Goal: Task Accomplishment & Management: Manage account settings

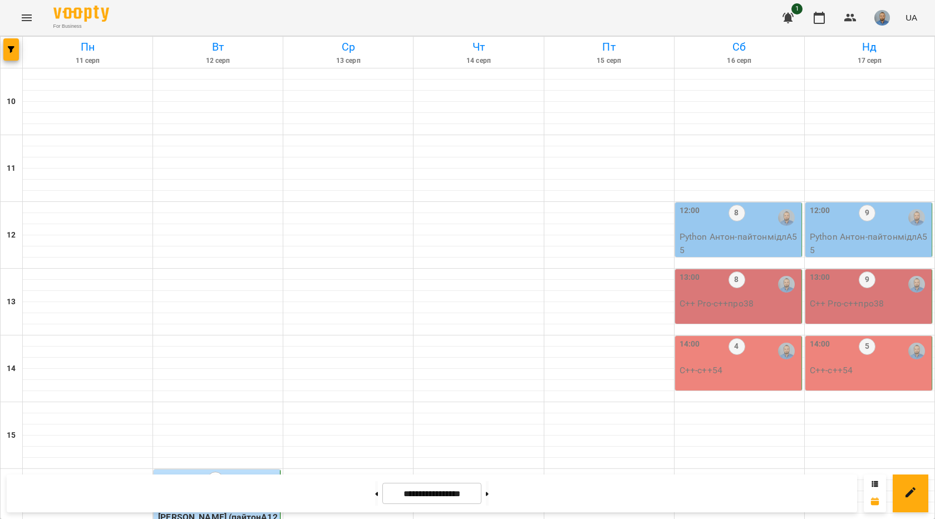
scroll to position [389, 0]
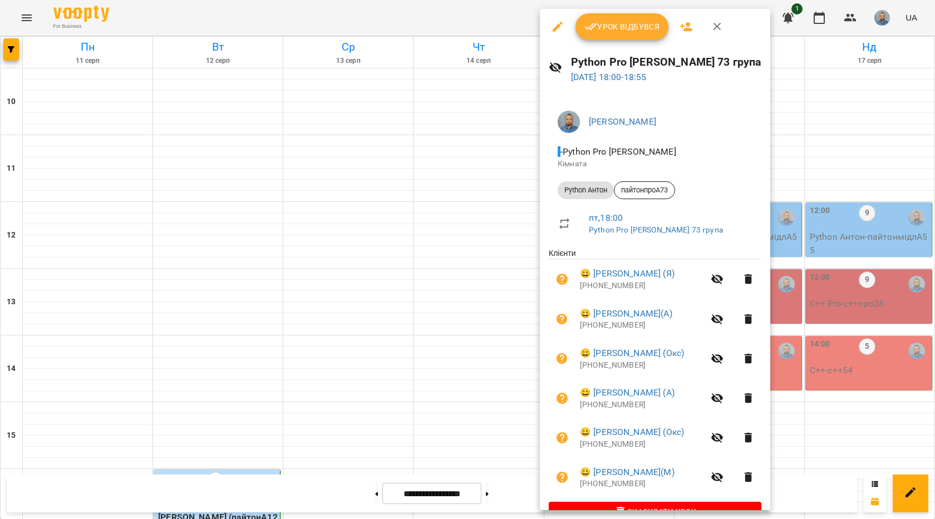
click at [621, 34] on button "Урок відбувся" at bounding box center [621, 26] width 93 height 27
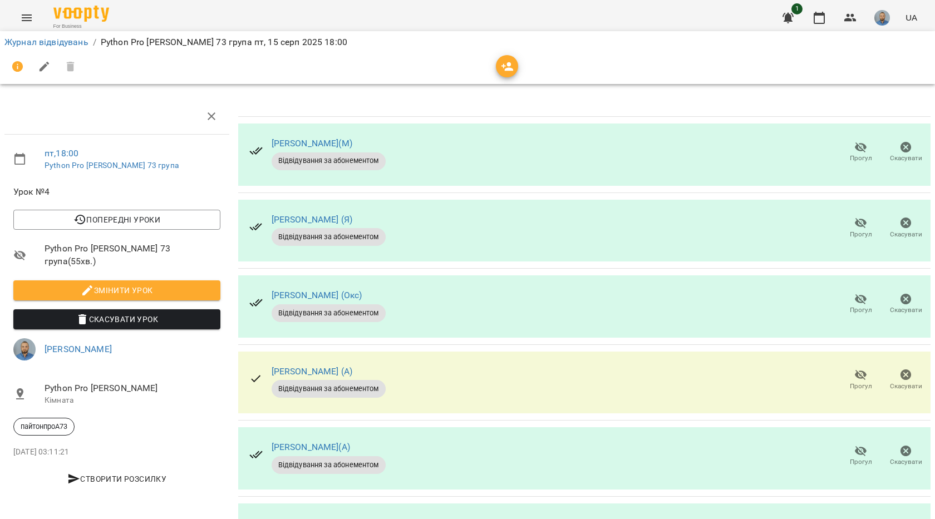
click at [854, 152] on icon "button" at bounding box center [860, 147] width 13 height 13
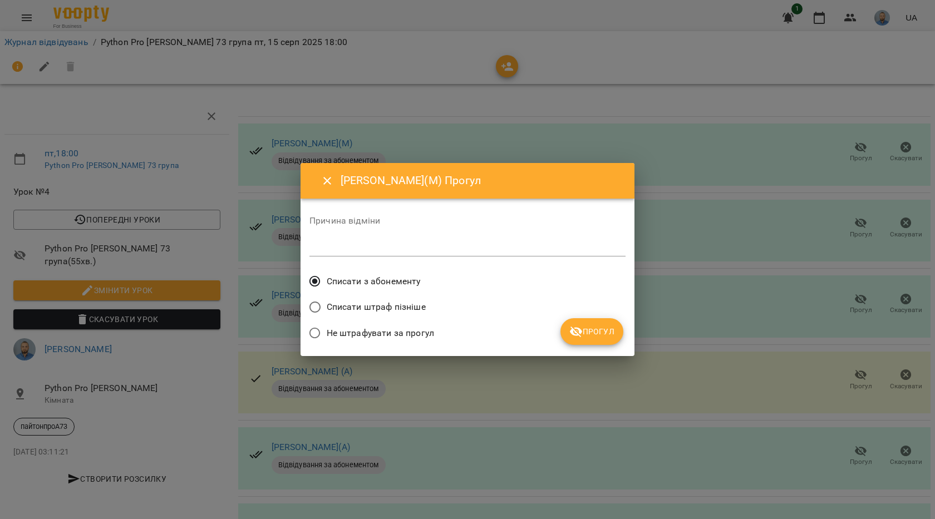
click at [595, 336] on span "Прогул" at bounding box center [591, 331] width 45 height 13
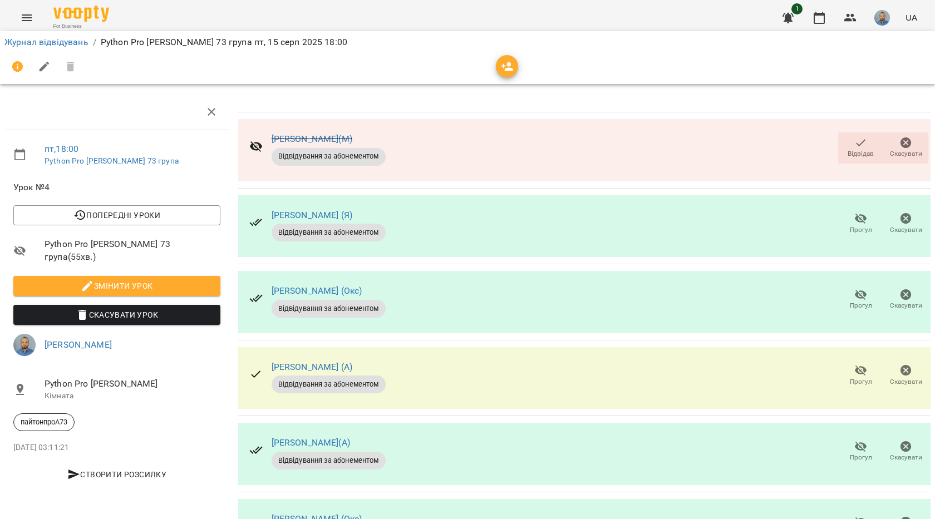
scroll to position [56, 0]
click at [845, 364] on span "Прогул" at bounding box center [861, 375] width 32 height 22
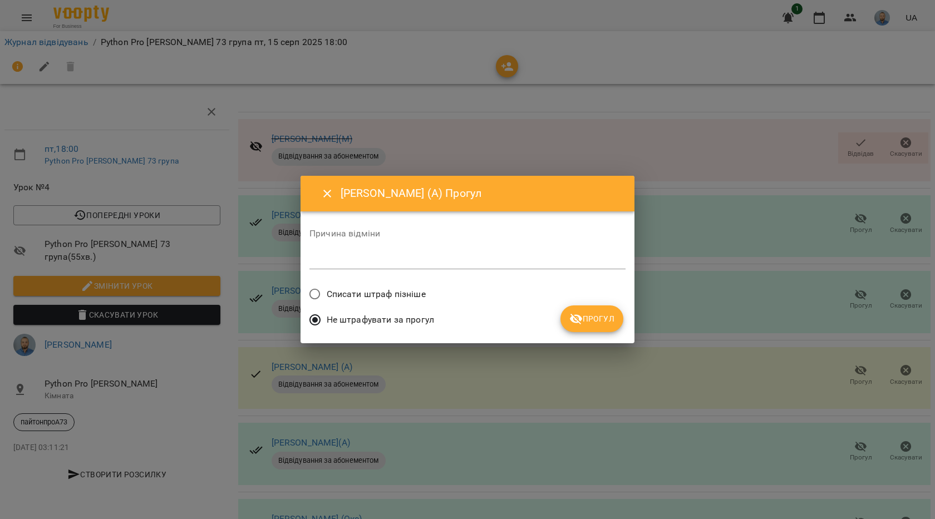
click at [603, 333] on div "Не штрафувати за прогул" at bounding box center [467, 321] width 316 height 26
click at [589, 315] on span "Прогул" at bounding box center [591, 318] width 45 height 13
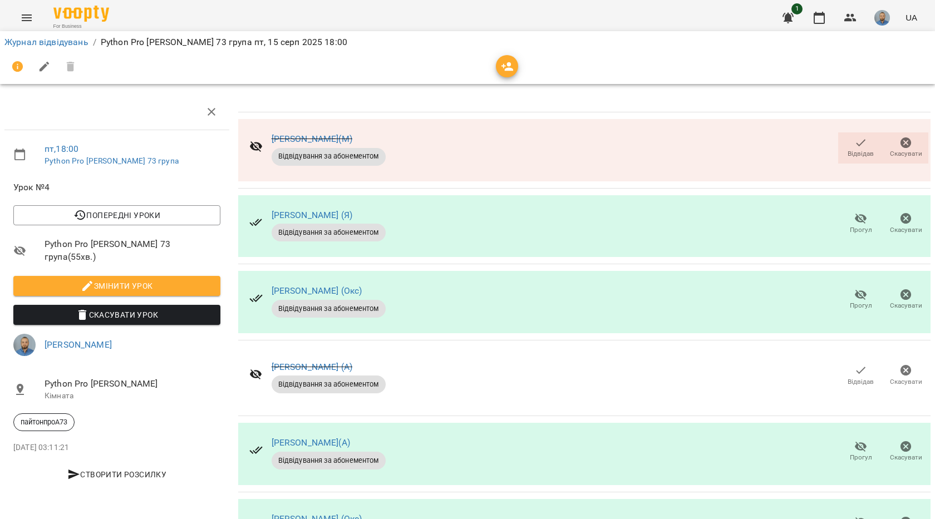
scroll to position [71, 0]
click at [836, 510] on div "Прогул Скасувати" at bounding box center [883, 528] width 95 height 36
click at [854, 516] on icon "button" at bounding box center [860, 522] width 13 height 13
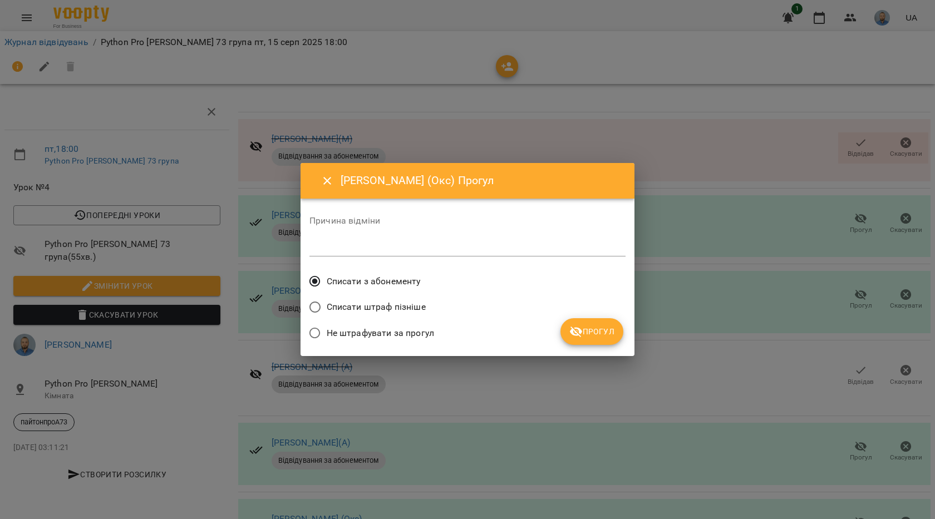
click at [593, 324] on button "Прогул" at bounding box center [591, 331] width 63 height 27
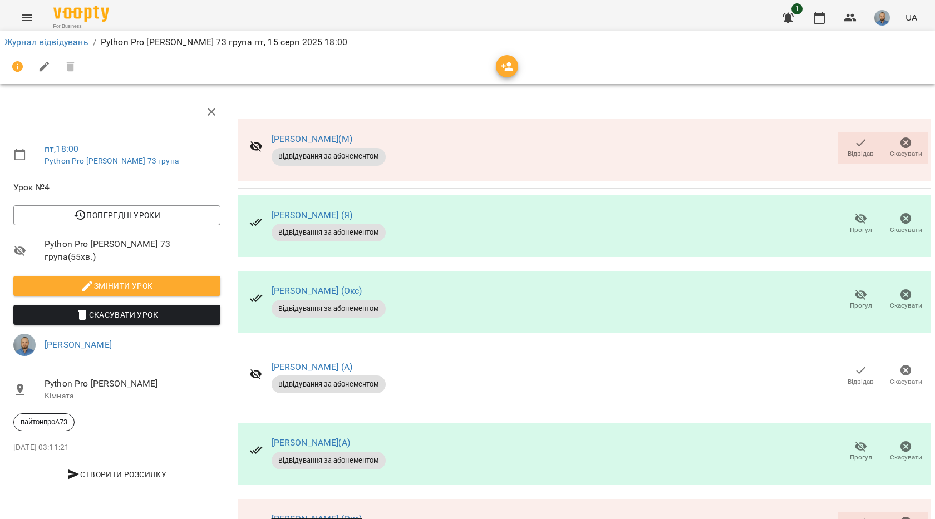
scroll to position [0, 0]
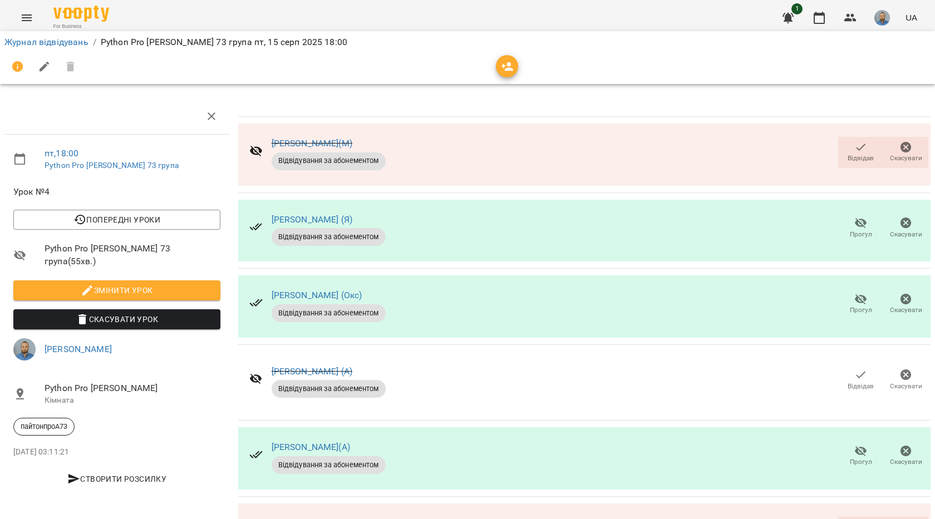
click at [507, 67] on icon "button" at bounding box center [507, 66] width 13 height 13
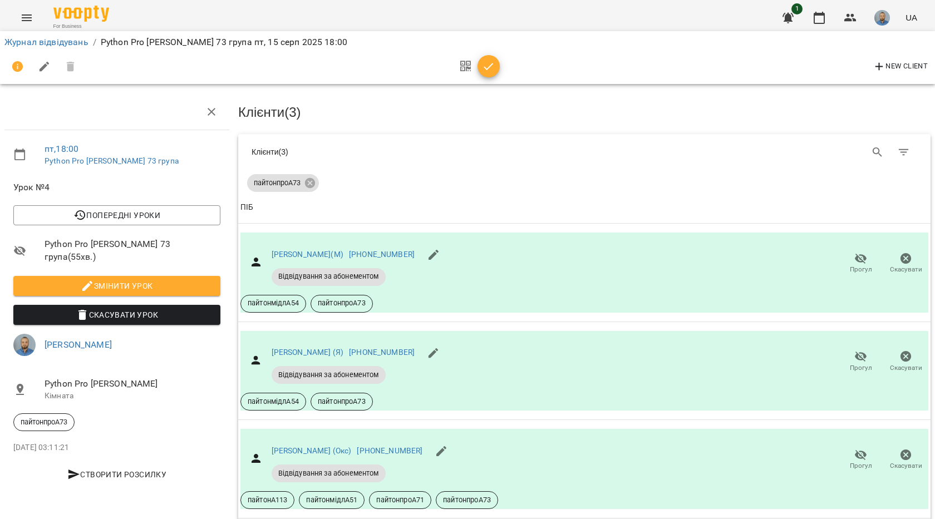
scroll to position [344, 0]
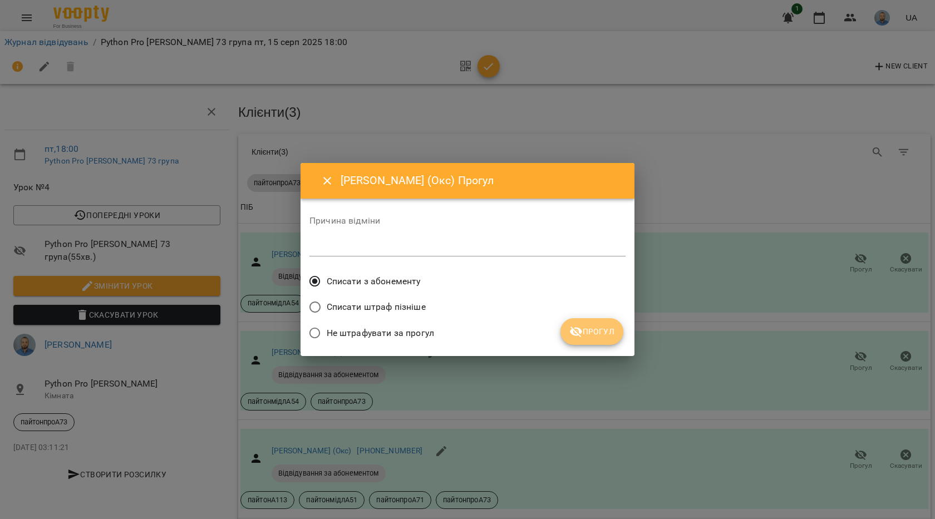
click at [589, 329] on span "Прогул" at bounding box center [591, 331] width 45 height 13
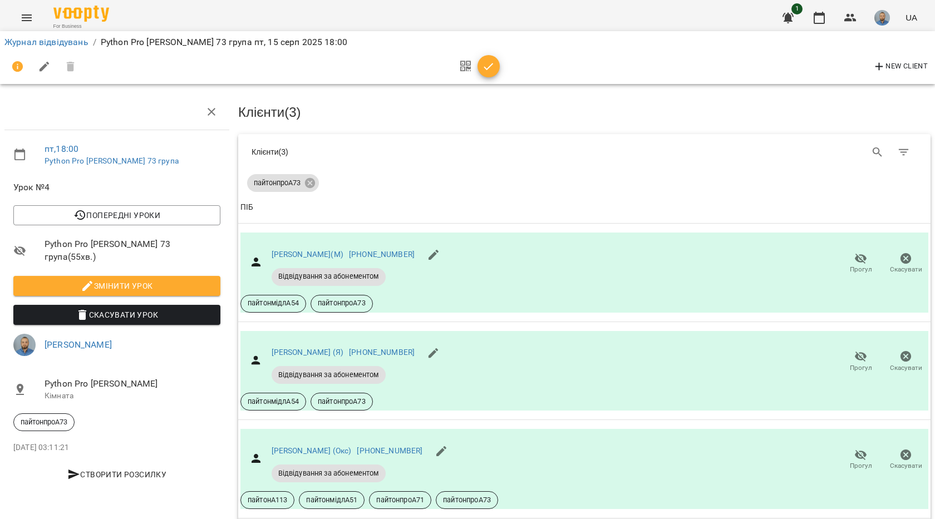
scroll to position [121, 0]
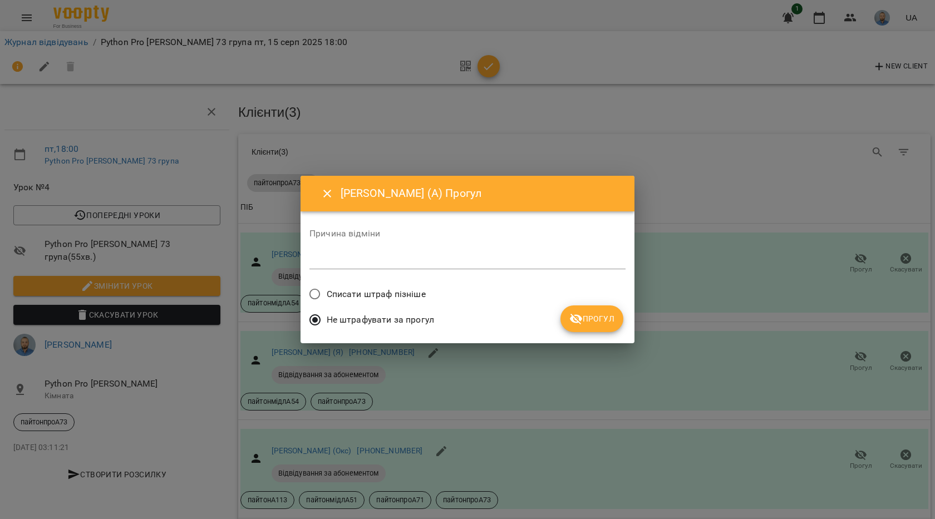
click at [606, 317] on span "Прогул" at bounding box center [591, 318] width 45 height 13
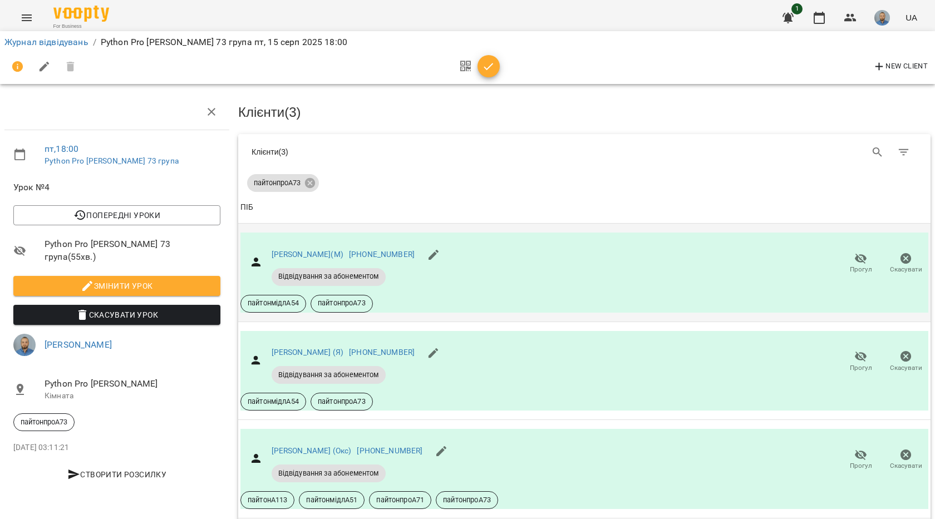
click at [855, 253] on icon "button" at bounding box center [861, 258] width 12 height 11
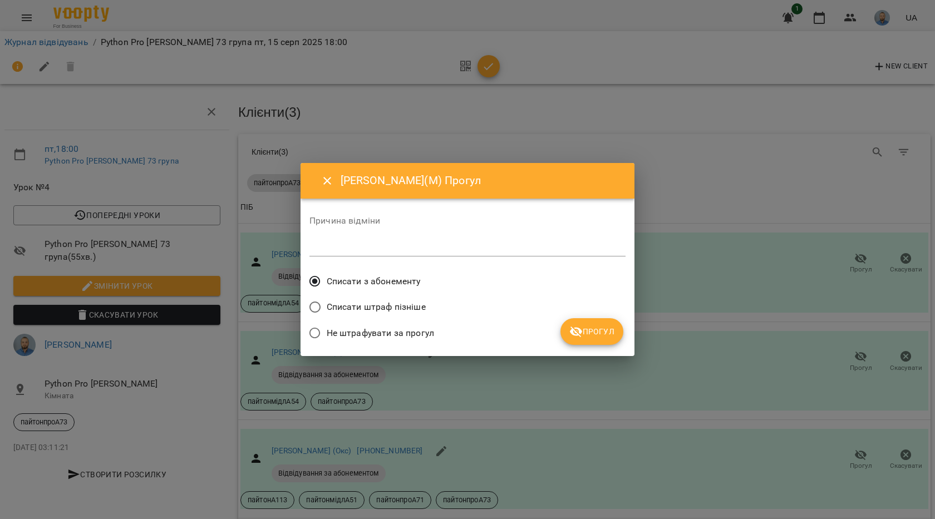
click at [590, 337] on span "Прогул" at bounding box center [591, 331] width 45 height 13
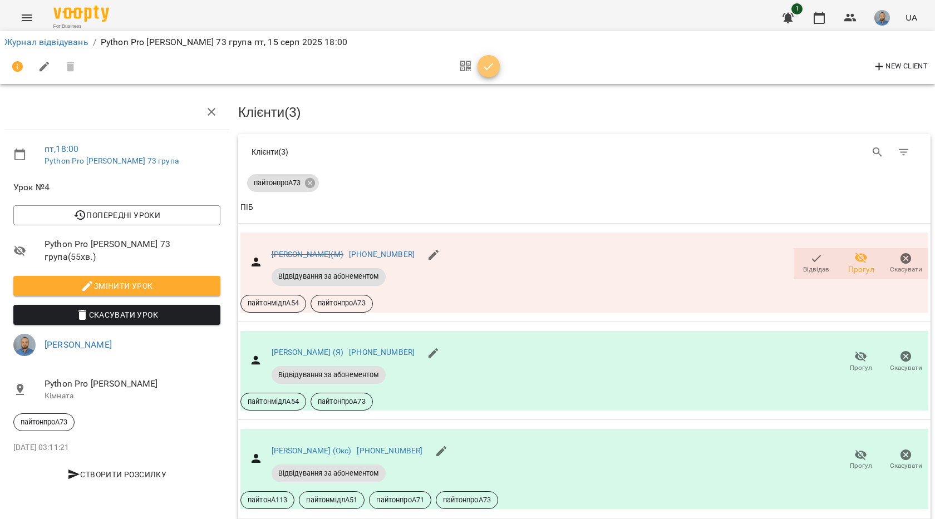
click at [493, 65] on icon "button" at bounding box center [488, 66] width 13 height 13
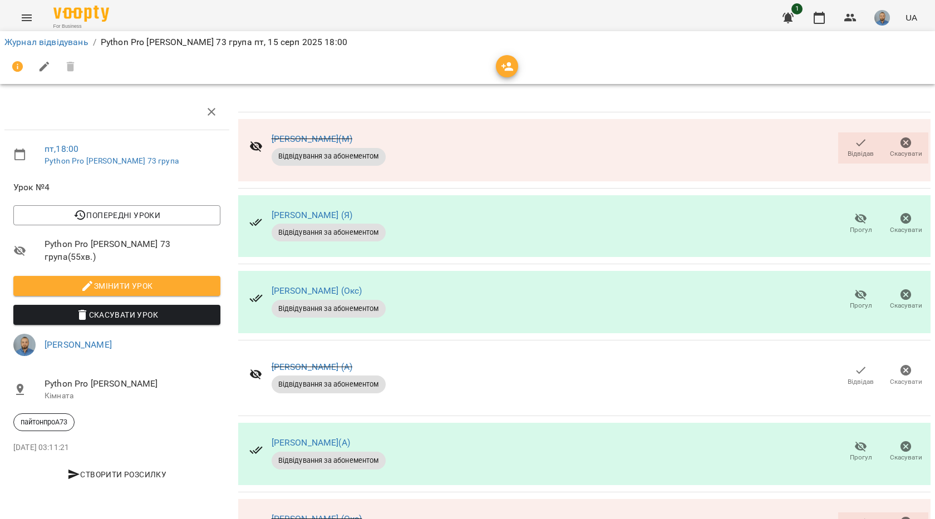
scroll to position [0, 0]
